Goal: Task Accomplishment & Management: Use online tool/utility

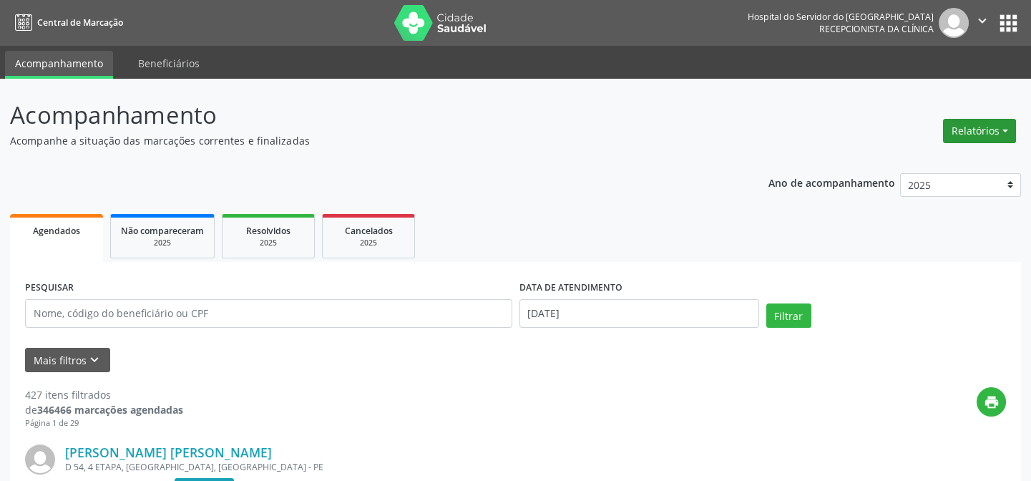
click at [972, 136] on button "Relatórios" at bounding box center [979, 131] width 73 height 24
click at [940, 164] on link "Agendamentos" at bounding box center [939, 161] width 154 height 20
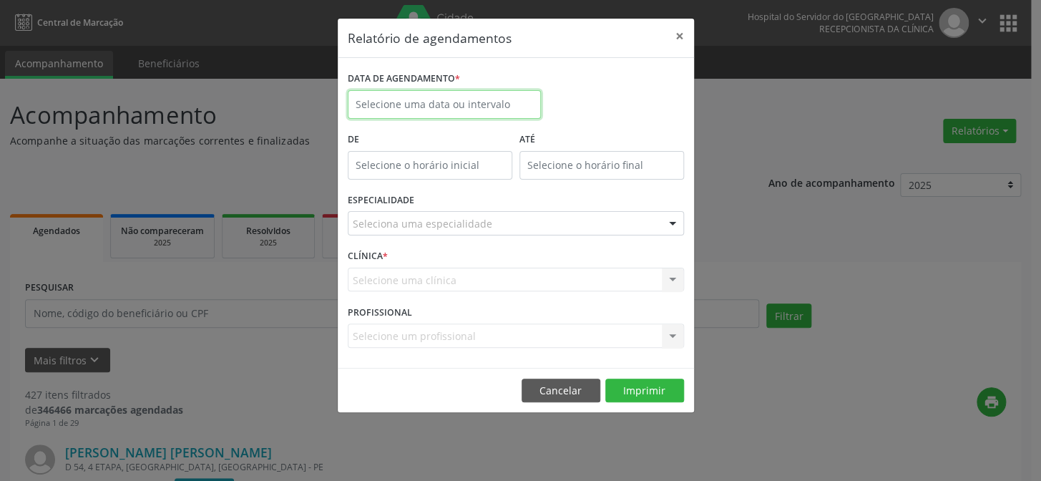
click at [391, 97] on input "text" at bounding box center [444, 104] width 193 height 29
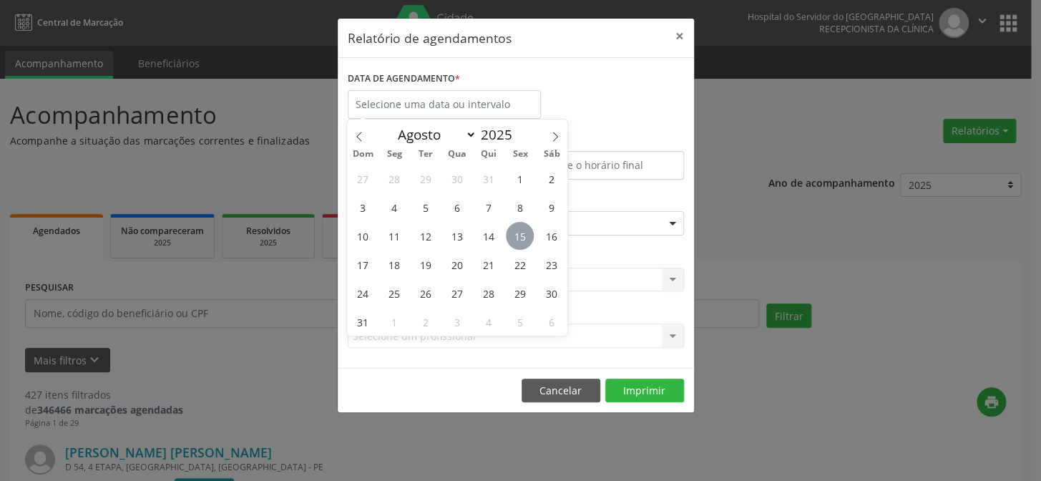
click at [515, 233] on span "15" at bounding box center [520, 236] width 28 height 28
type input "[DATE]"
click at [515, 233] on span "15" at bounding box center [520, 236] width 28 height 28
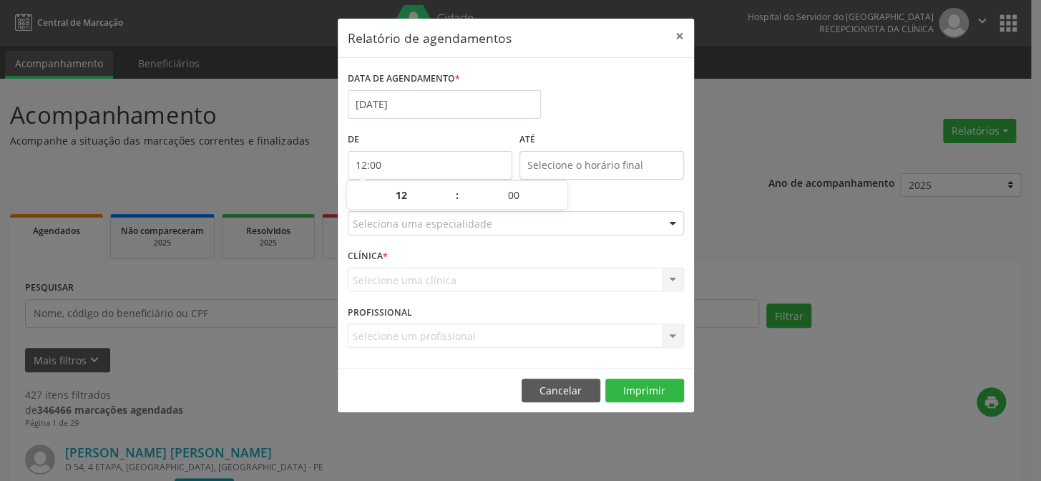
click at [441, 165] on input "12:00" at bounding box center [430, 165] width 165 height 29
click at [451, 200] on span at bounding box center [450, 202] width 10 height 14
type input "11:00"
type input "11"
click at [451, 200] on span at bounding box center [450, 202] width 10 height 14
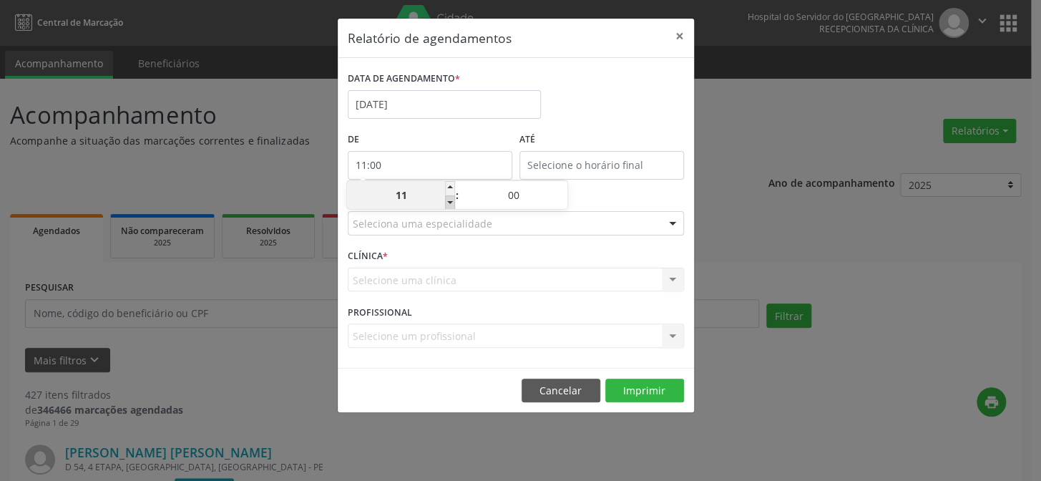
type input "10:00"
type input "10"
click at [451, 200] on span at bounding box center [450, 202] width 10 height 14
type input "09:00"
type input "09"
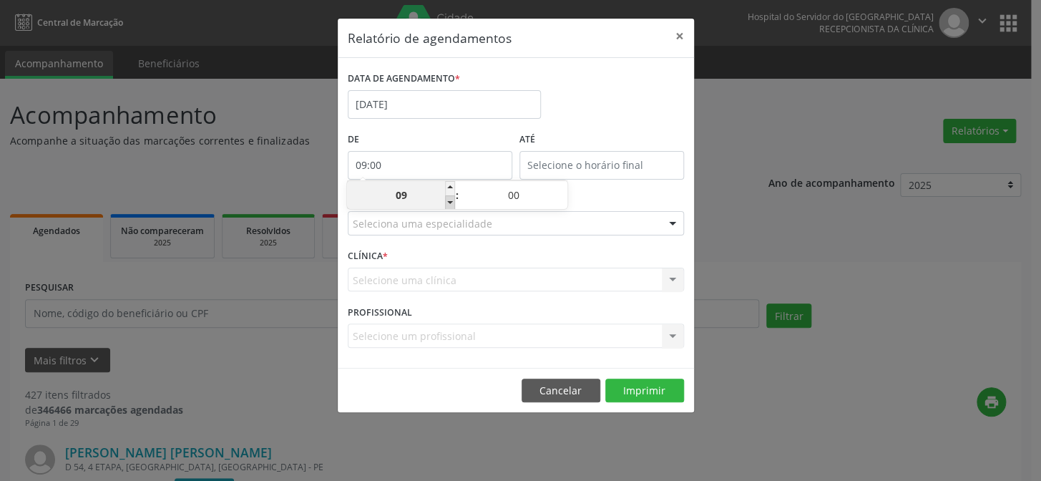
click at [451, 200] on span at bounding box center [450, 202] width 10 height 14
type input "08:00"
type input "08"
click at [451, 200] on span at bounding box center [450, 202] width 10 height 14
type input "07:00"
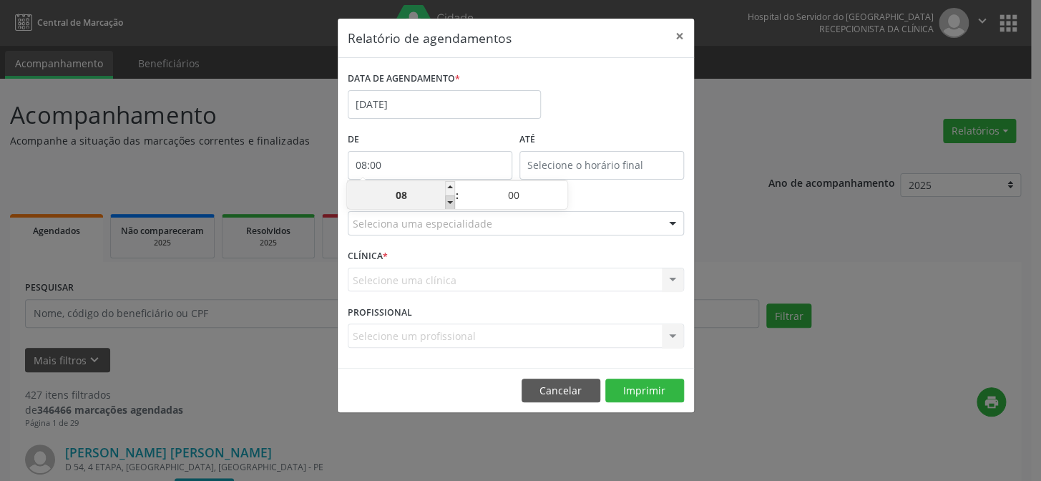
type input "07"
click at [584, 165] on input "12:00" at bounding box center [601, 165] width 165 height 29
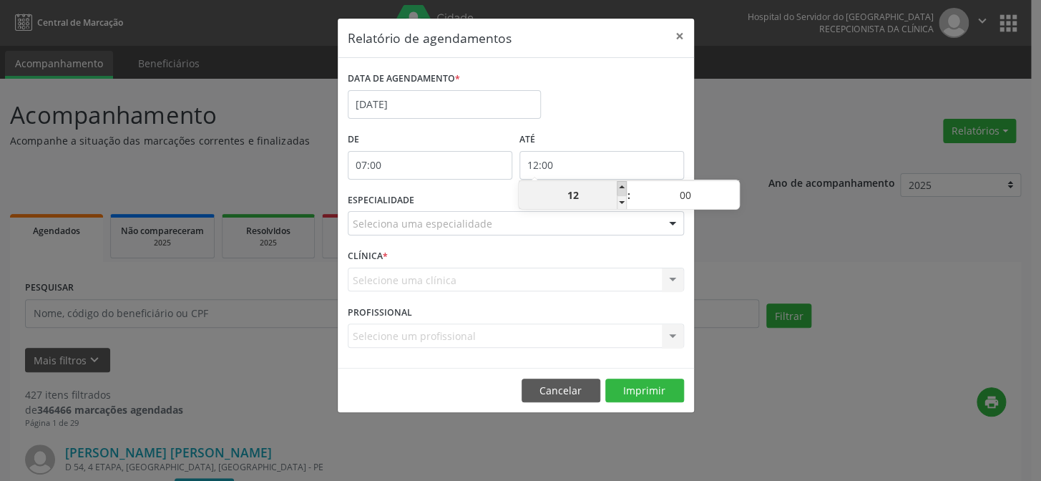
click at [621, 187] on span at bounding box center [622, 188] width 10 height 14
type input "13:00"
type input "13"
click at [621, 187] on span at bounding box center [622, 188] width 10 height 14
type input "14:00"
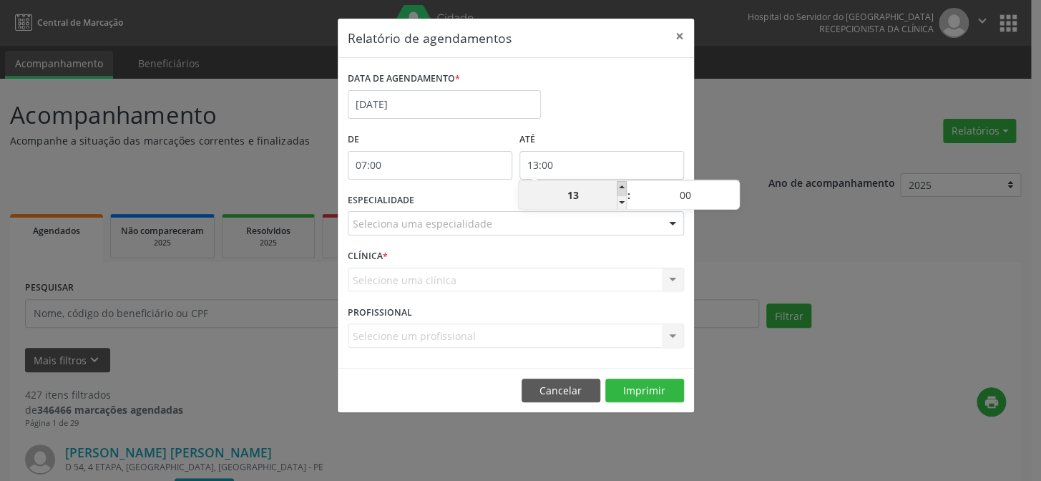
type input "14"
click at [621, 187] on span at bounding box center [622, 188] width 10 height 14
type input "15:00"
type input "15"
click at [621, 187] on span at bounding box center [622, 188] width 10 height 14
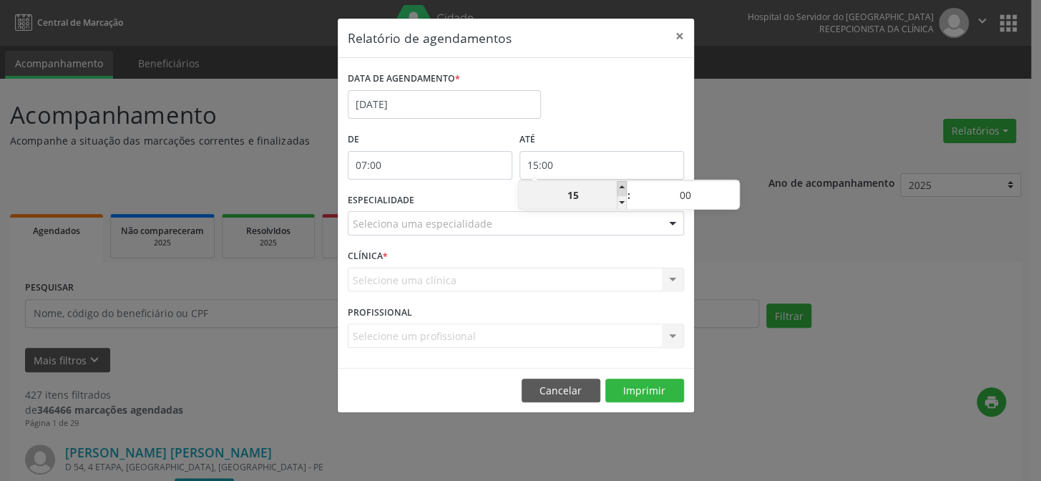
type input "16:00"
type input "16"
click at [621, 187] on span at bounding box center [622, 188] width 10 height 14
type input "17:00"
type input "17"
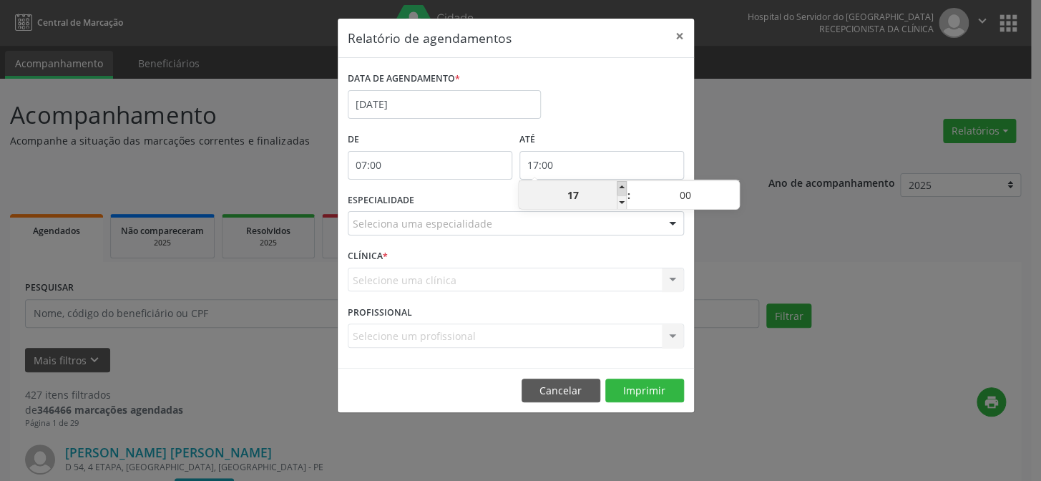
click at [621, 187] on span at bounding box center [622, 188] width 10 height 14
type input "18:00"
type input "18"
click at [621, 187] on span at bounding box center [622, 188] width 10 height 14
type input "19:00"
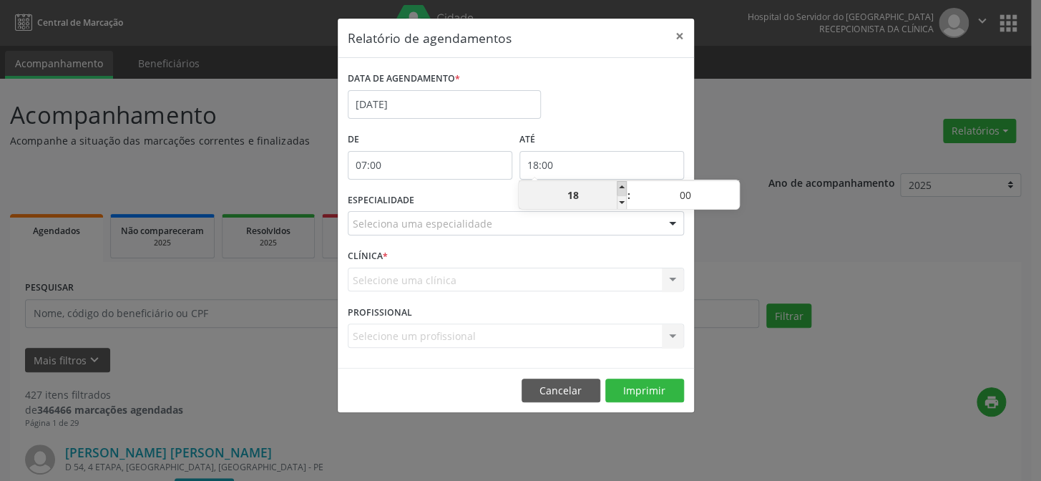
type input "19"
click at [621, 187] on span at bounding box center [622, 188] width 10 height 14
type input "20:00"
type input "20"
click at [621, 187] on span at bounding box center [622, 188] width 10 height 14
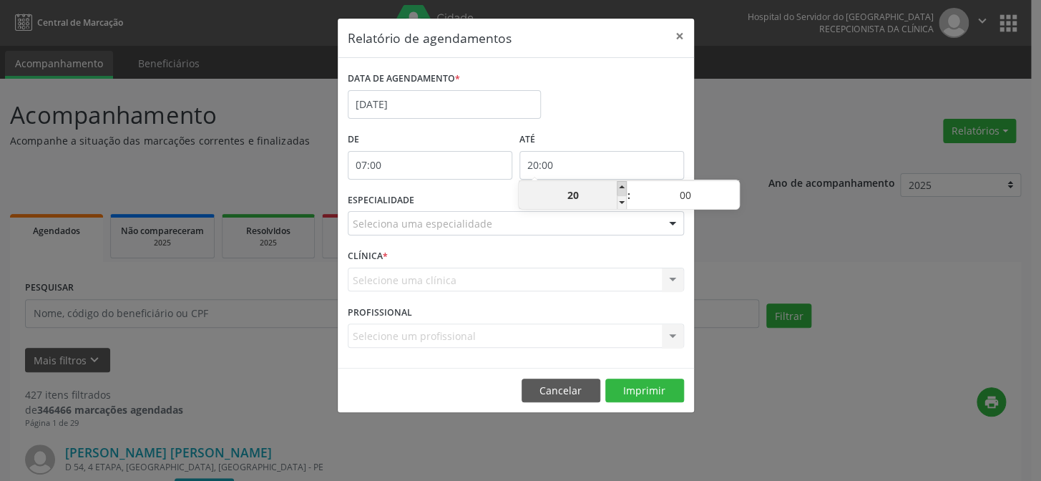
type input "21:00"
type input "21"
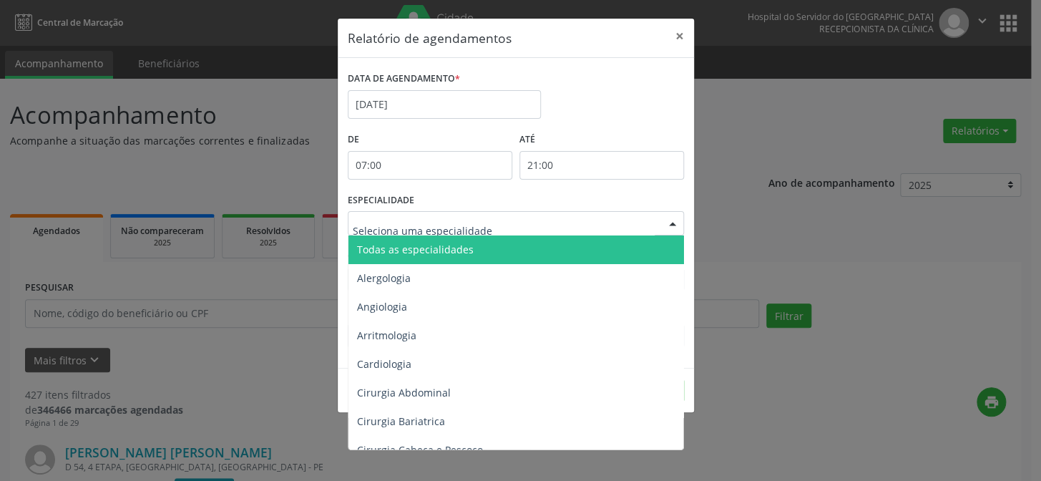
click at [670, 220] on div at bounding box center [672, 224] width 21 height 24
click at [638, 244] on span "Todas as especialidades" at bounding box center [516, 249] width 337 height 29
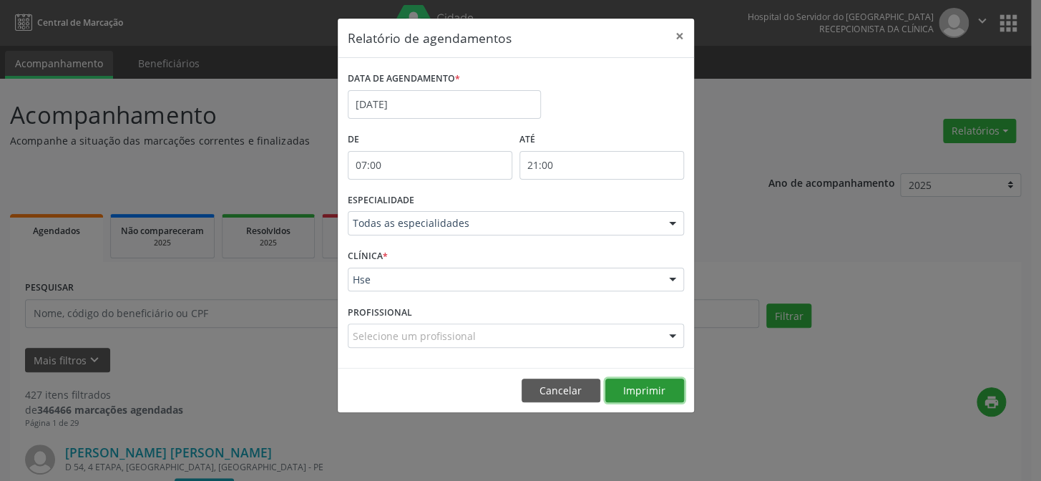
click at [645, 387] on button "Imprimir" at bounding box center [644, 391] width 79 height 24
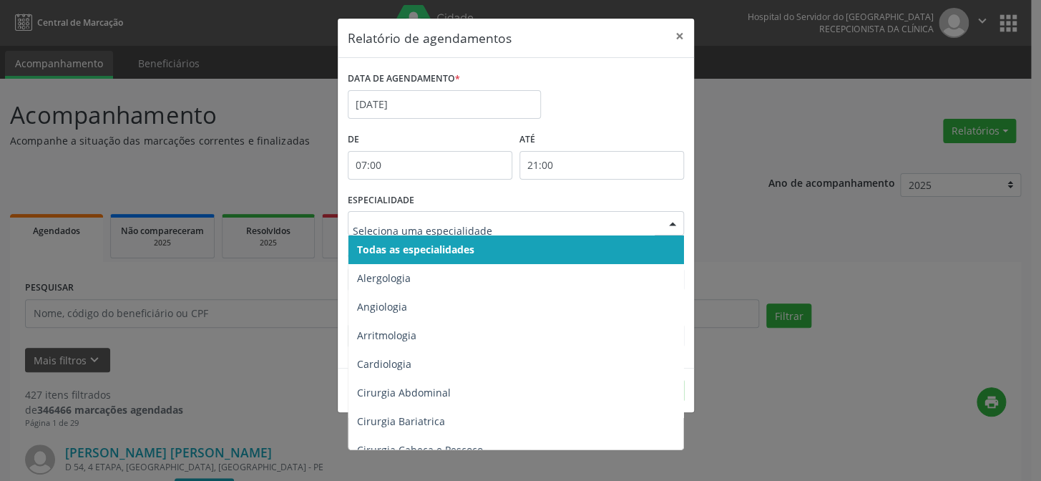
click at [673, 223] on div at bounding box center [672, 224] width 21 height 24
click at [379, 228] on input "text" at bounding box center [504, 230] width 302 height 29
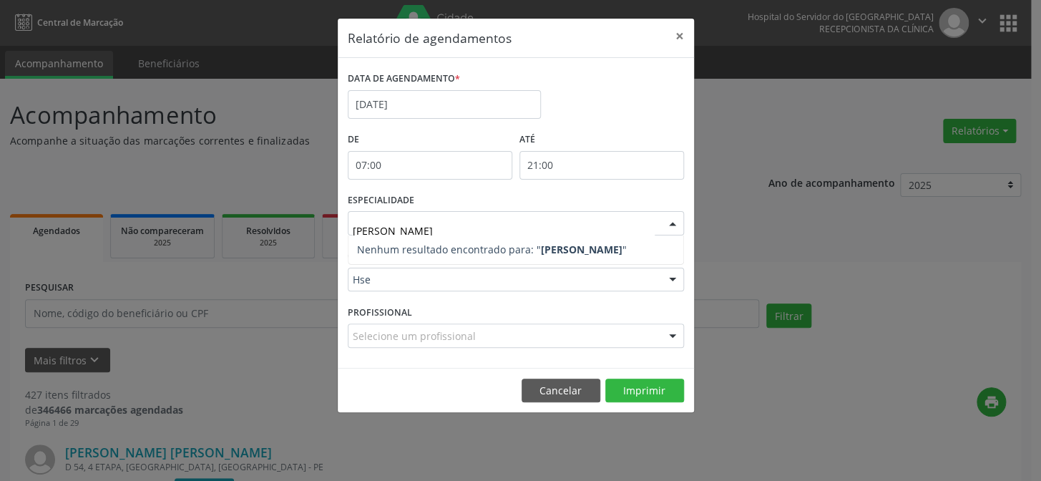
type input "[PERSON_NAME]"
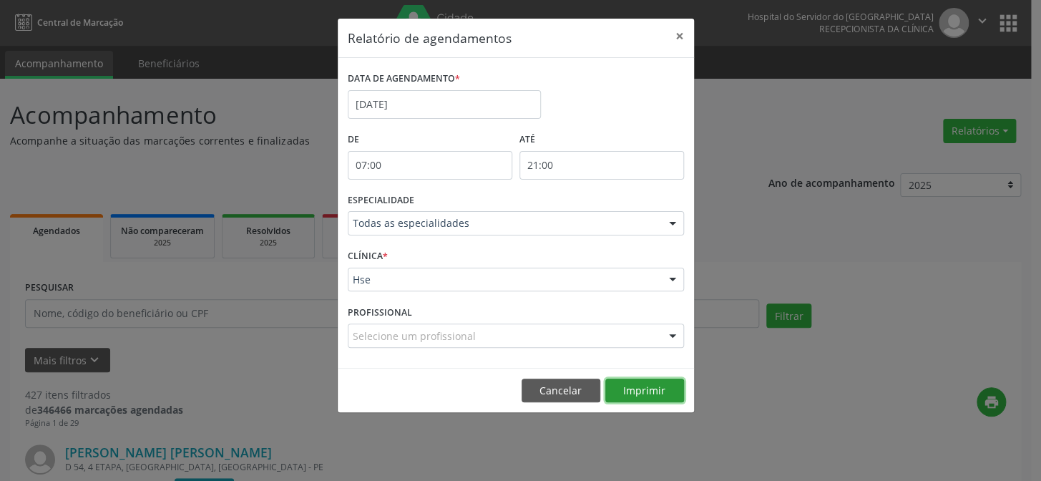
click at [666, 390] on div "Relatório de agendamentos × DATA DE AGENDAMENTO * [DATE] De 07:00 ATÉ 21:00 ESP…" at bounding box center [516, 216] width 358 height 396
click at [655, 386] on button "Imprimir" at bounding box center [644, 391] width 79 height 24
